Goal: Check status

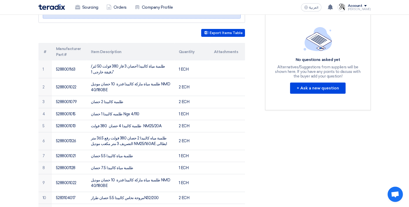
click at [362, 7] on div "Account" at bounding box center [355, 6] width 15 height 4
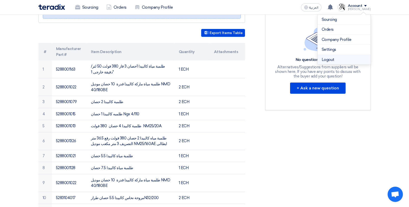
click at [335, 60] on li "Logout" at bounding box center [343, 60] width 53 height 10
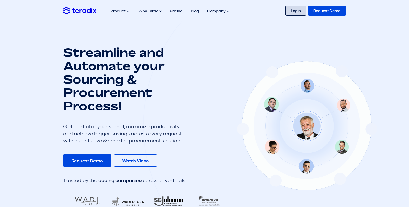
click at [297, 12] on link "Login" at bounding box center [295, 11] width 21 height 10
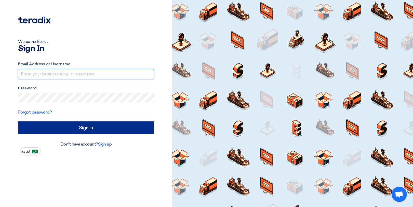
type input "[EMAIL_ADDRESS][DOMAIN_NAME]"
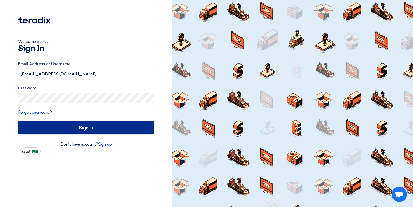
click at [82, 128] on input "Sign in" at bounding box center [86, 128] width 136 height 13
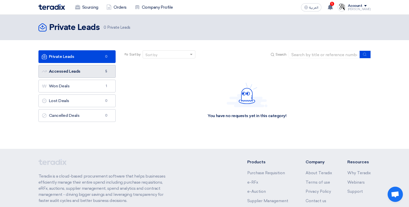
click at [74, 72] on link "Accessed Leads Accessed Leads 5" at bounding box center [76, 71] width 77 height 13
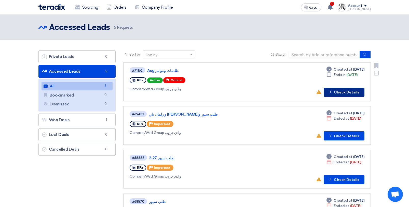
click at [349, 93] on button "Check details Check Details" at bounding box center [344, 92] width 41 height 9
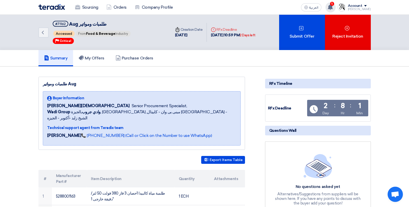
click at [333, 6] on use at bounding box center [330, 7] width 5 height 6
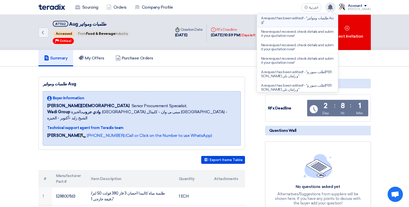
click at [309, 21] on p "A request has been edited! - "طلمبات ومواتير Aug"." at bounding box center [297, 20] width 73 height 8
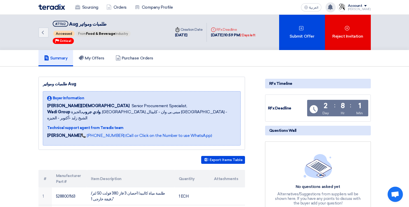
click at [335, 11] on div "A request has been edited! - "طلمبات ومواتير Aug". Just now New request receive…" at bounding box center [330, 7] width 10 height 10
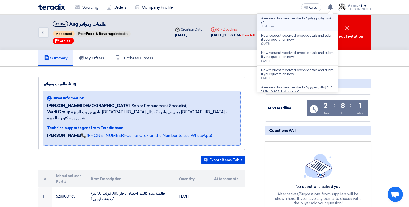
click at [312, 26] on div "A request has been edited! - "طلمبات ومواتير Aug". Just now" at bounding box center [297, 22] width 73 height 12
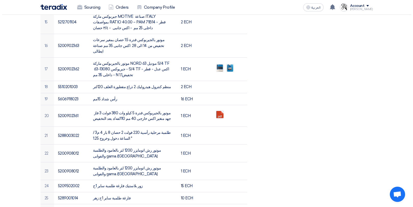
scroll to position [331, 0]
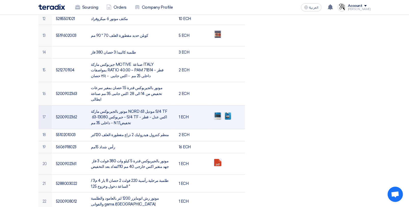
click at [217, 112] on img at bounding box center [217, 116] width 7 height 9
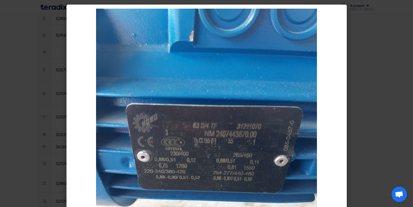
click at [370, 53] on modal-container at bounding box center [206, 103] width 413 height 207
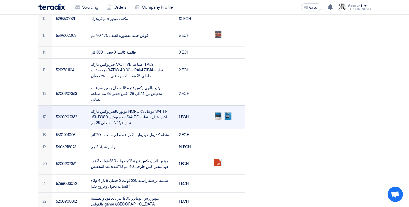
click at [226, 112] on img at bounding box center [227, 116] width 7 height 9
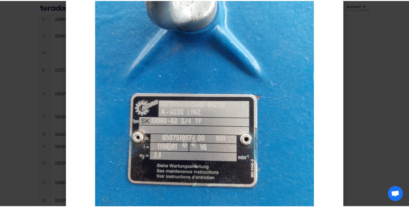
scroll to position [51, 0]
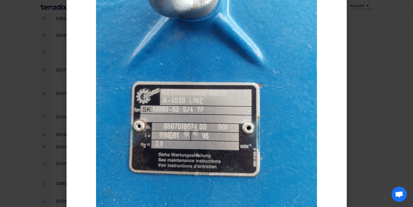
click at [388, 65] on modal-container at bounding box center [206, 103] width 413 height 207
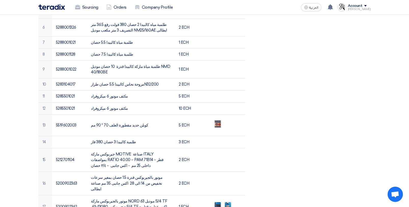
scroll to position [229, 0]
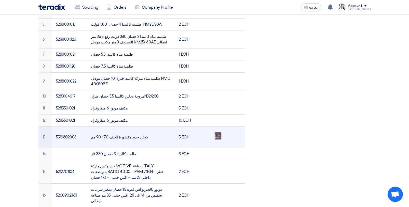
click at [216, 129] on img at bounding box center [217, 136] width 7 height 15
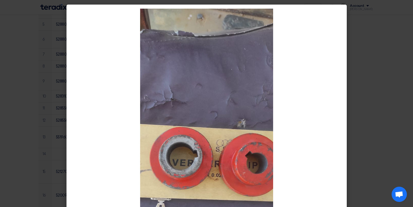
click at [369, 46] on modal-container at bounding box center [206, 103] width 413 height 207
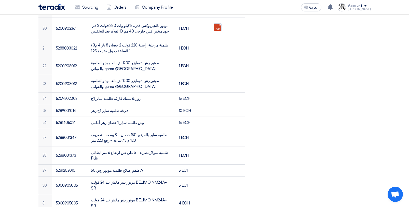
scroll to position [458, 0]
